Goal: Find contact information: Find contact information

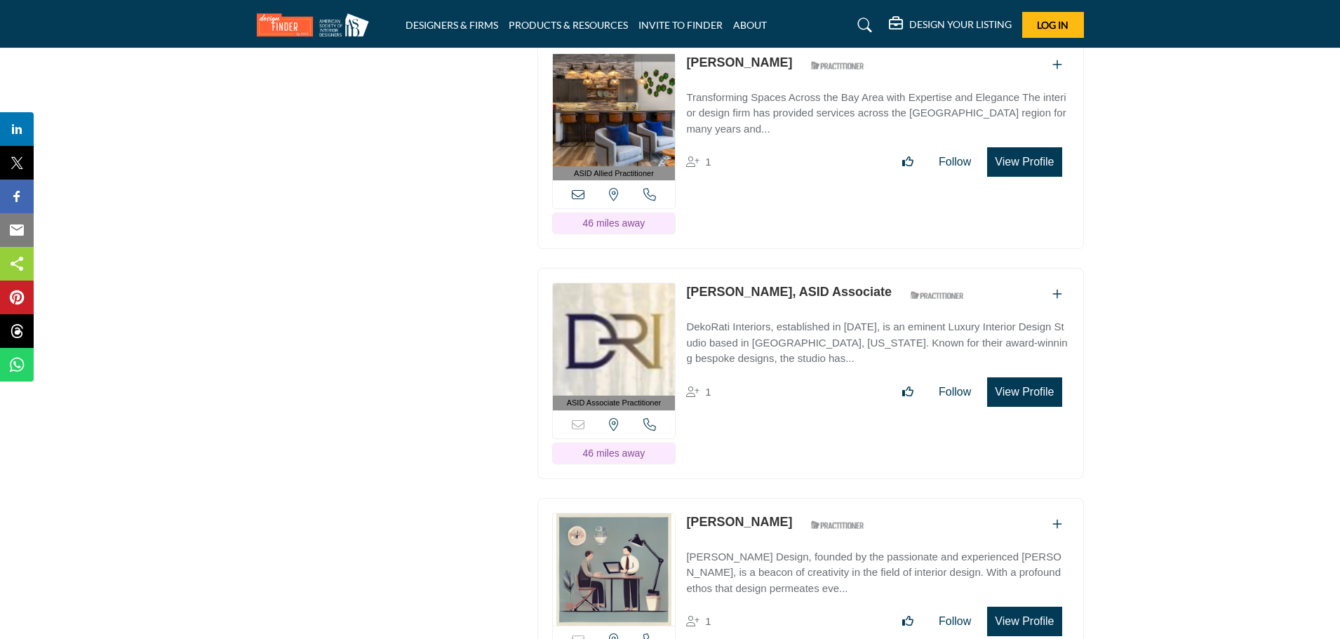
scroll to position [8752, 0]
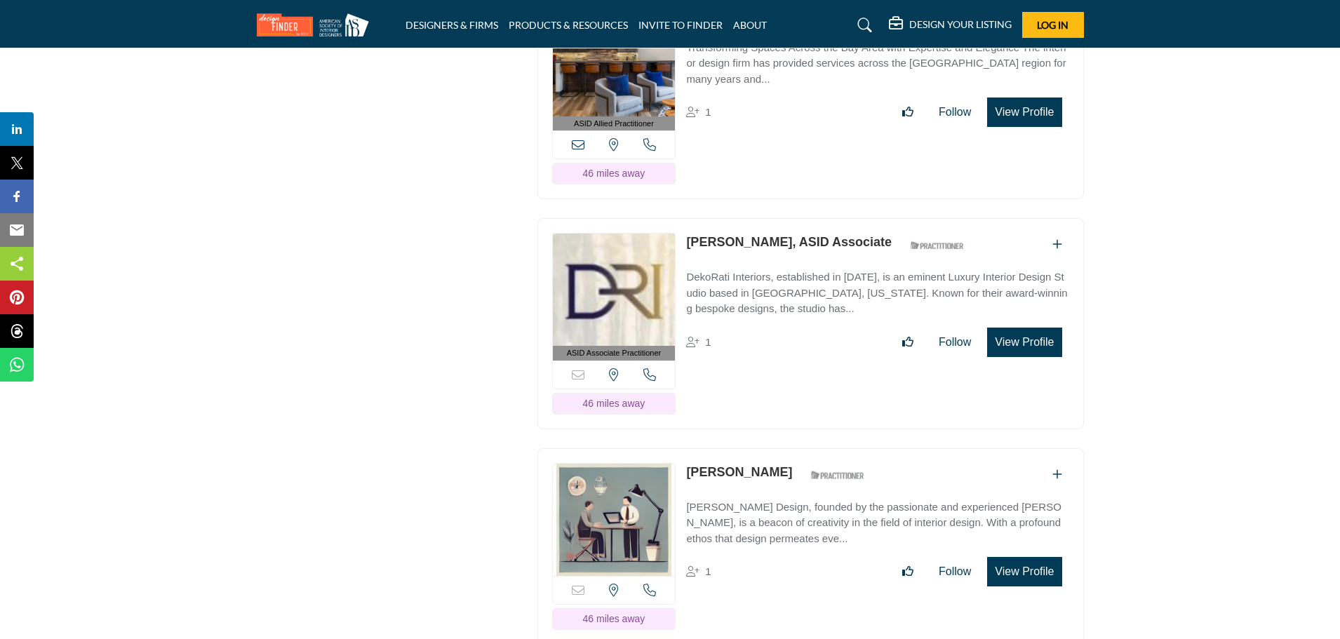
drag, startPoint x: 685, startPoint y: 180, endPoint x: 751, endPoint y: 183, distance: 66.7
click at [751, 218] on div "ASID Associate Practitioner ASID Associate Practitioners have a degree in any m…" at bounding box center [810, 323] width 546 height 211
copy link "[PERSON_NAME]"
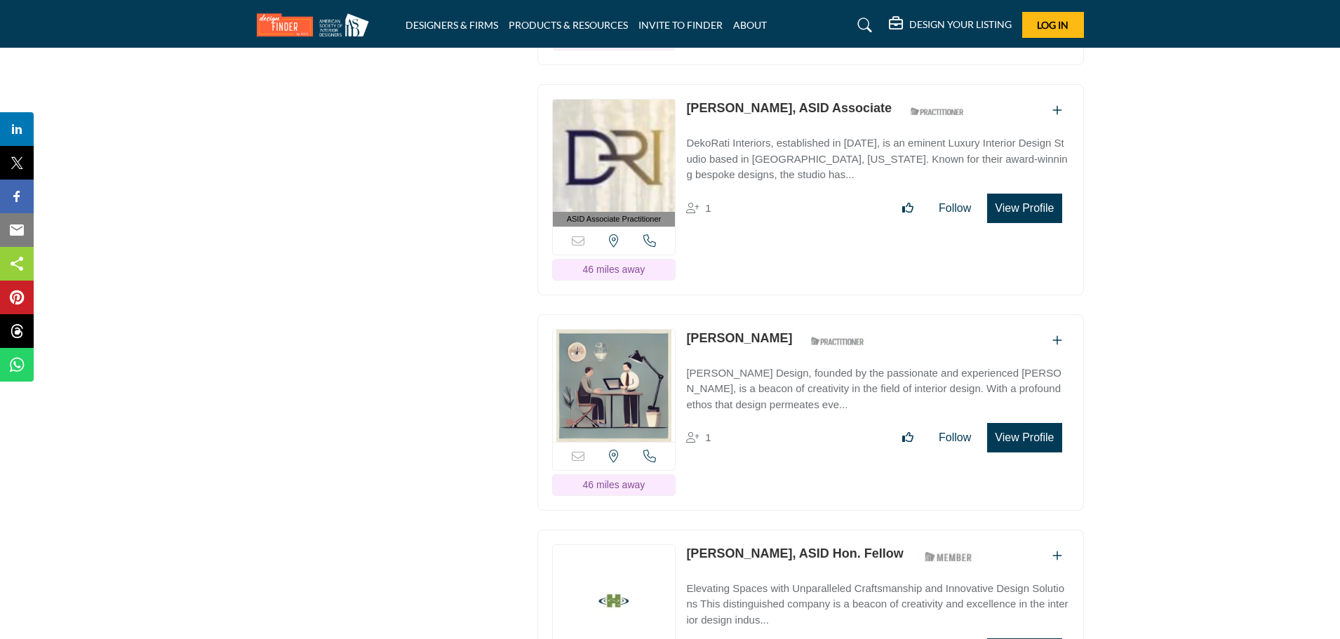
scroll to position [8969, 0]
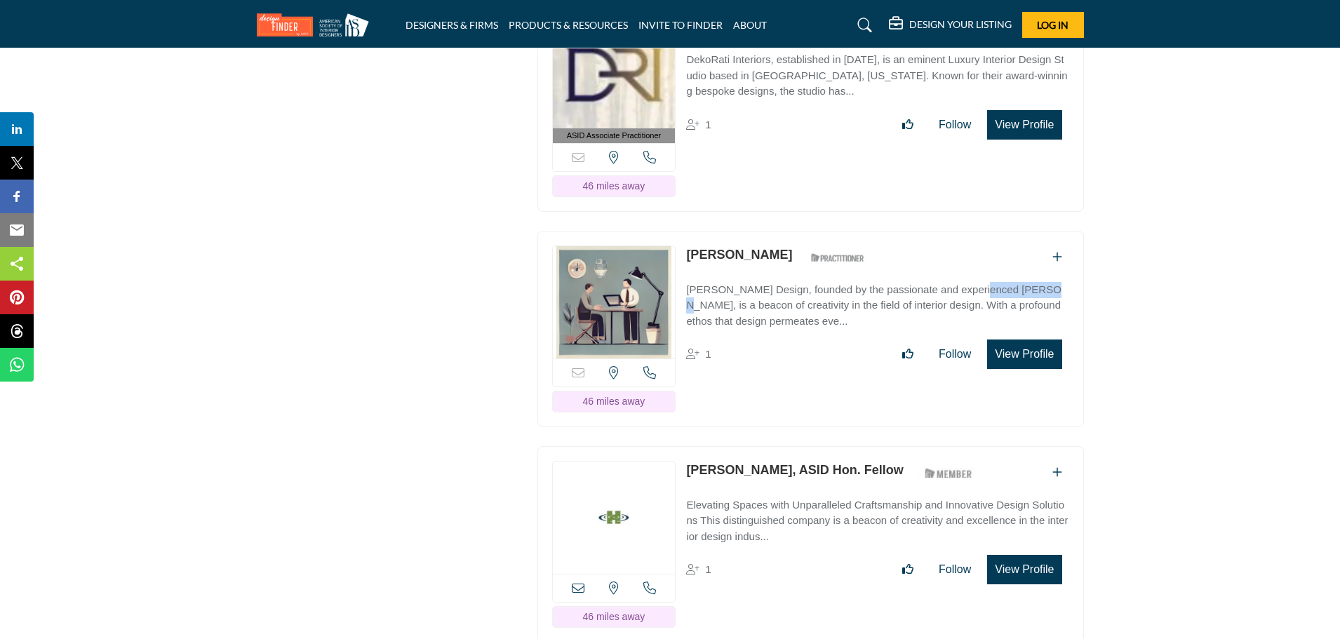
drag, startPoint x: 685, startPoint y: 227, endPoint x: 753, endPoint y: 228, distance: 68.0
click at [753, 231] on div "Sorry, but this listing is on a subscription plan which does not allow users to…" at bounding box center [810, 329] width 546 height 196
copy p "[PERSON_NAME] Design"
drag, startPoint x: 685, startPoint y: 191, endPoint x: 775, endPoint y: 196, distance: 90.6
click at [775, 231] on div "Sorry, but this listing is on a subscription plan which does not allow users to…" at bounding box center [810, 329] width 546 height 196
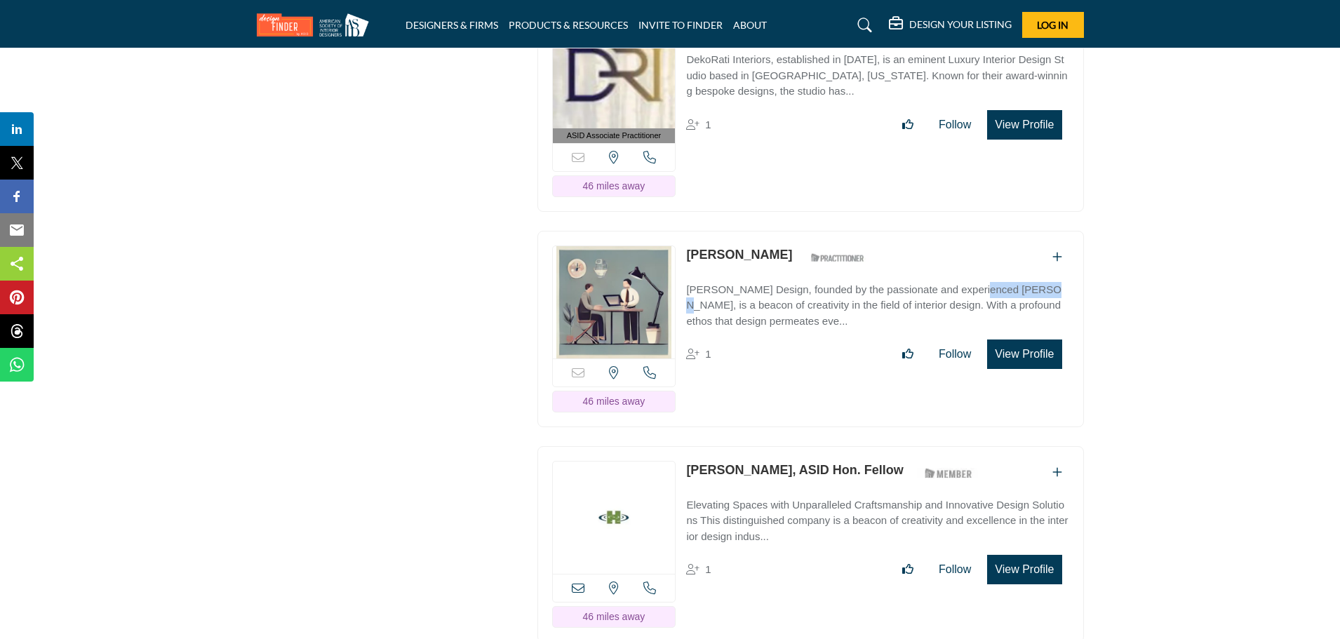
copy link "[PERSON_NAME]"
